Goal: Task Accomplishment & Management: Manage account settings

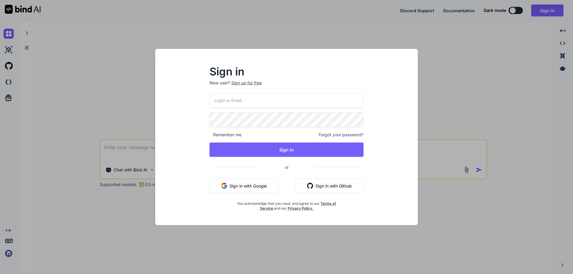
click at [263, 99] on input "email" at bounding box center [286, 100] width 154 height 15
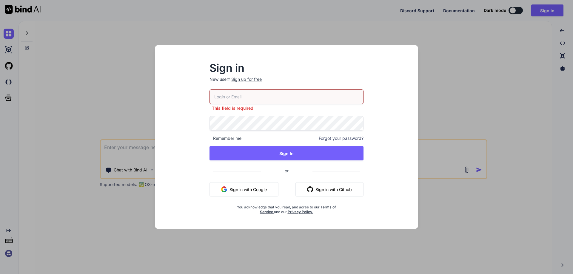
click at [248, 97] on input "email" at bounding box center [286, 96] width 154 height 15
paste input "[EMAIL_ADDRESS][DOMAIN_NAME]"
type input "[EMAIL_ADDRESS][DOMAIN_NAME]"
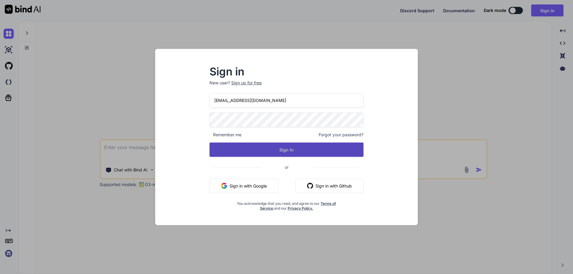
click at [281, 152] on button "Sign In" at bounding box center [286, 150] width 154 height 14
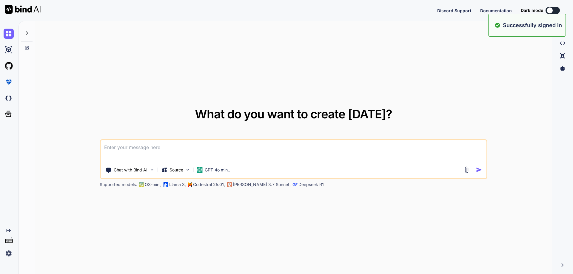
click at [313, 146] on textarea at bounding box center [294, 151] width 386 height 22
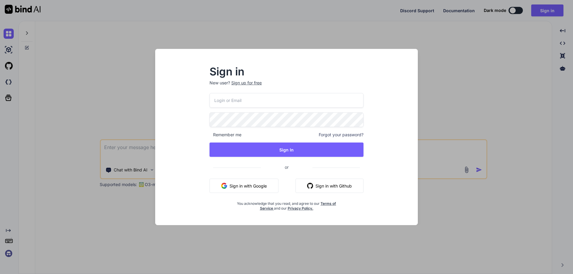
click at [296, 97] on input "email" at bounding box center [286, 100] width 154 height 15
paste input "[EMAIL_ADDRESS][DOMAIN_NAME]"
type input "[EMAIL_ADDRESS][DOMAIN_NAME]"
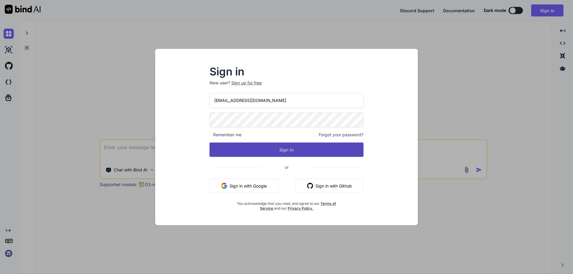
click at [300, 148] on button "Sign In" at bounding box center [286, 150] width 154 height 14
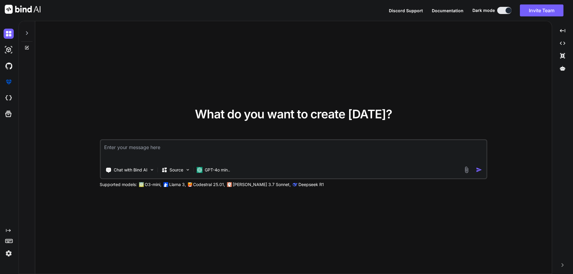
click at [140, 147] on textarea at bounding box center [294, 151] width 386 height 22
